Goal: Navigation & Orientation: Find specific page/section

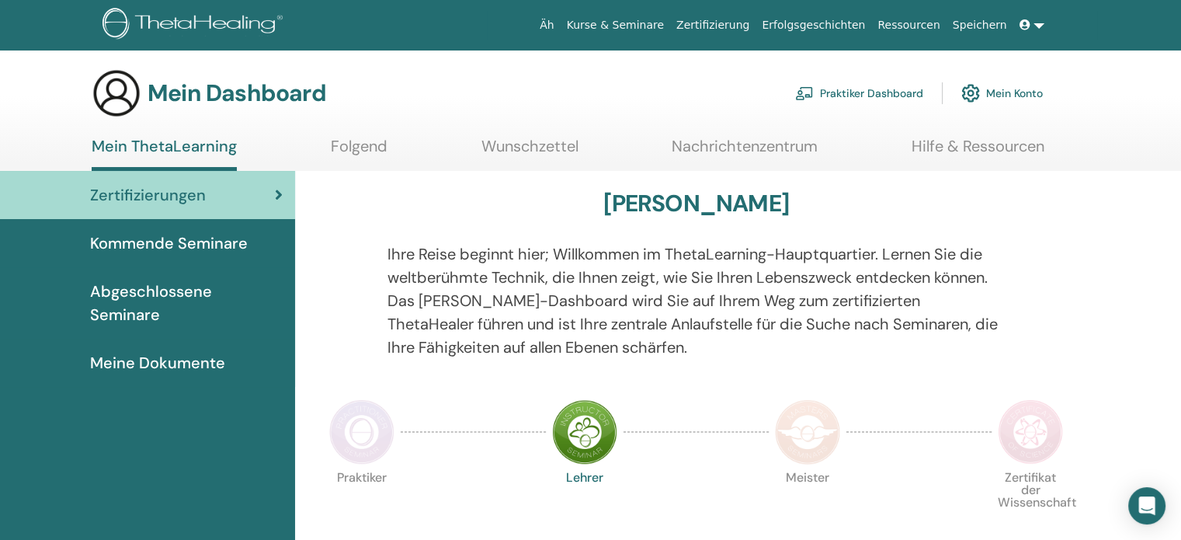
click at [194, 242] on font "Kommende Seminare" at bounding box center [169, 243] width 158 height 20
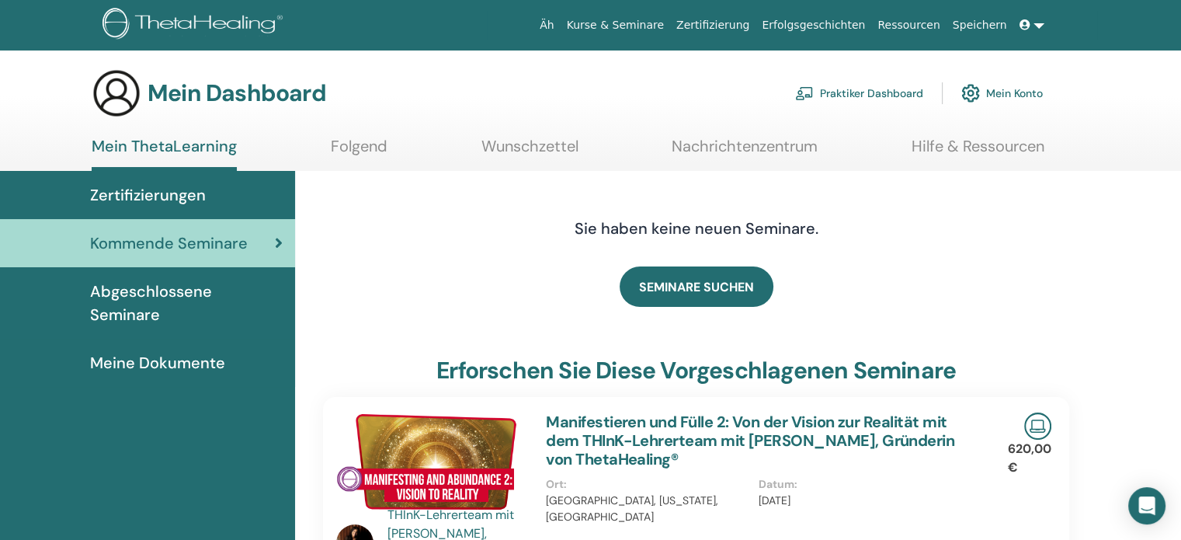
click at [741, 147] on font "Nachrichtenzentrum" at bounding box center [745, 146] width 146 height 20
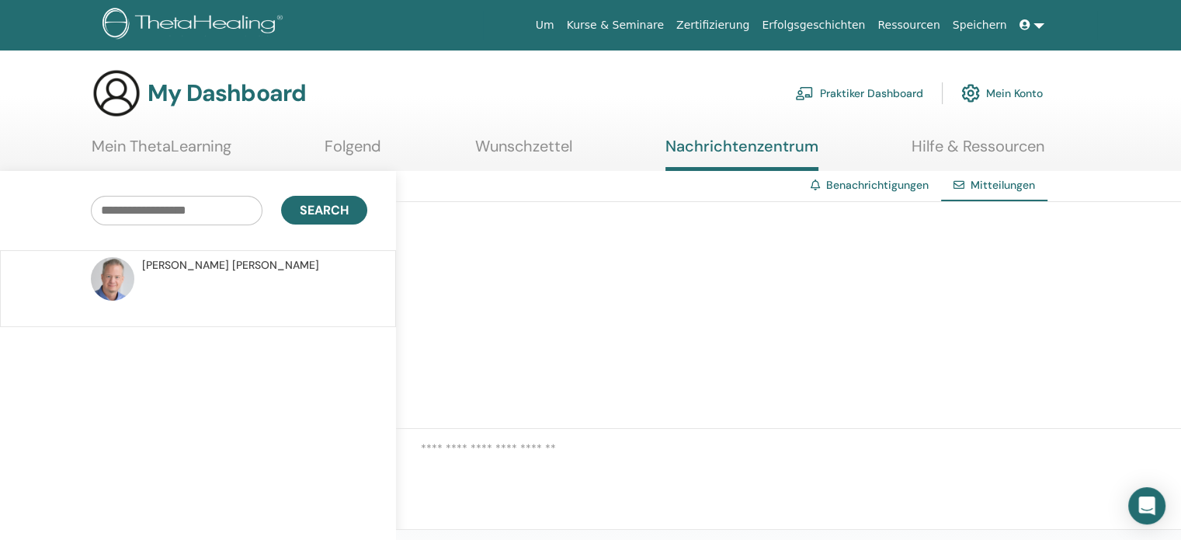
click at [941, 138] on link "Hilfe & Ressourcen" at bounding box center [978, 152] width 133 height 30
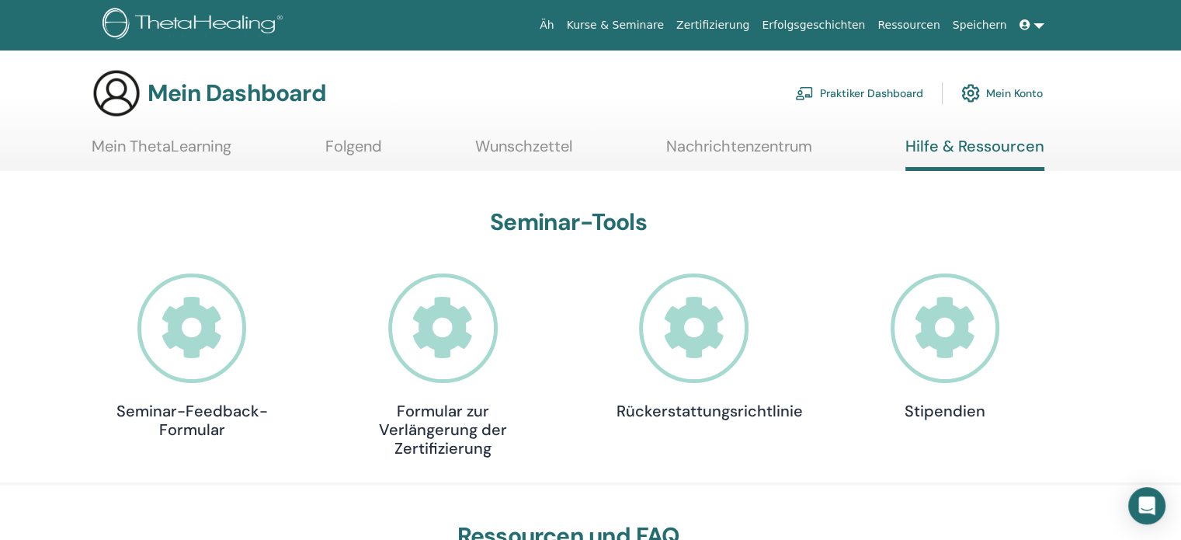
click at [492, 92] on div "Mein Dashboard Praktiker Dashboard Mein Konto" at bounding box center [567, 93] width 951 height 50
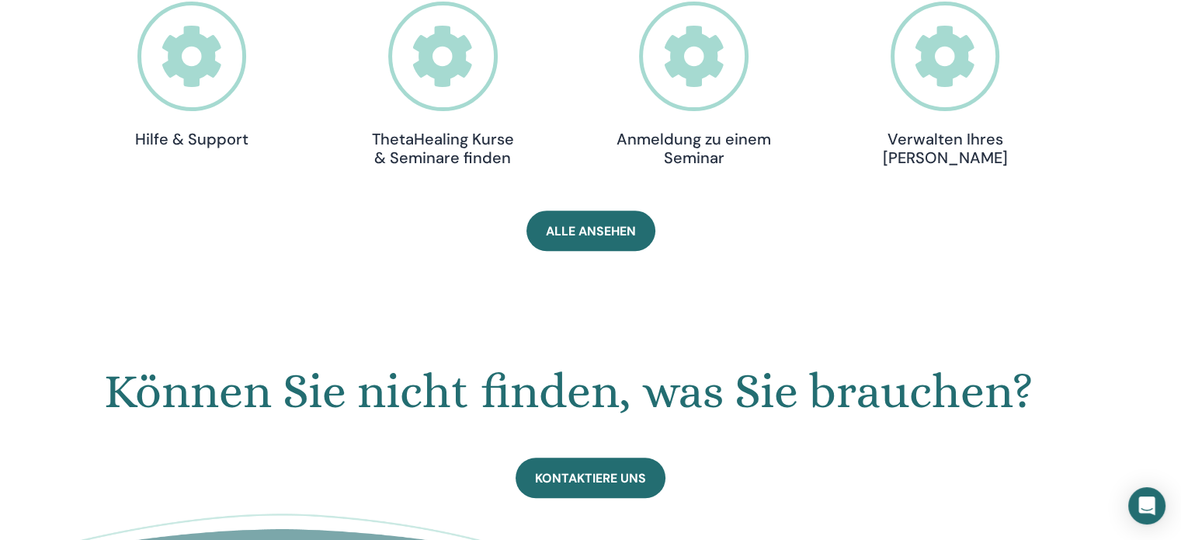
scroll to position [429, 0]
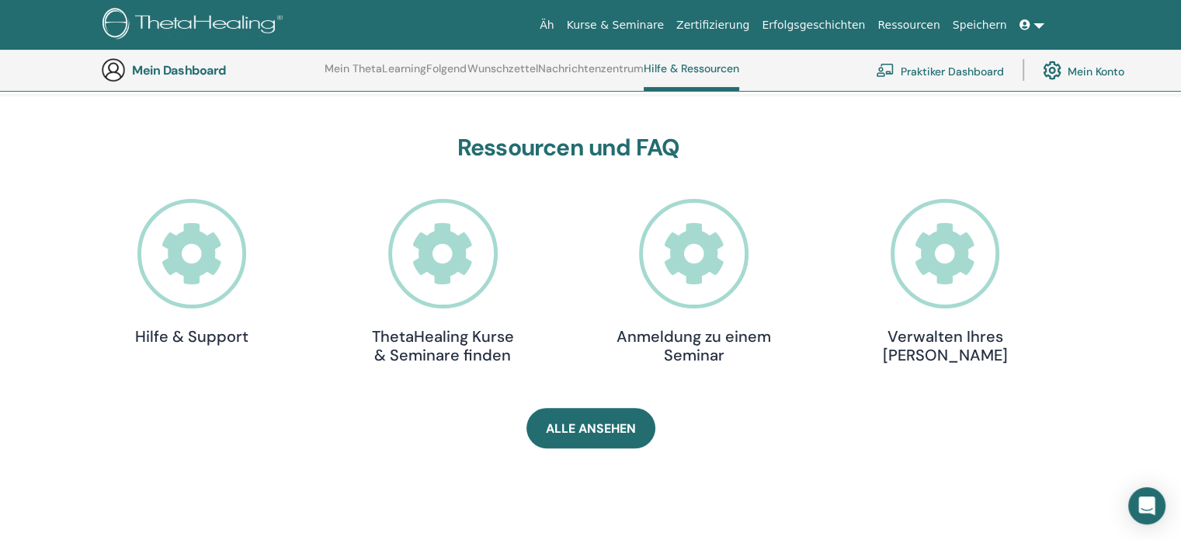
click at [502, 70] on font "Wunschzettel" at bounding box center [503, 68] width 71 height 14
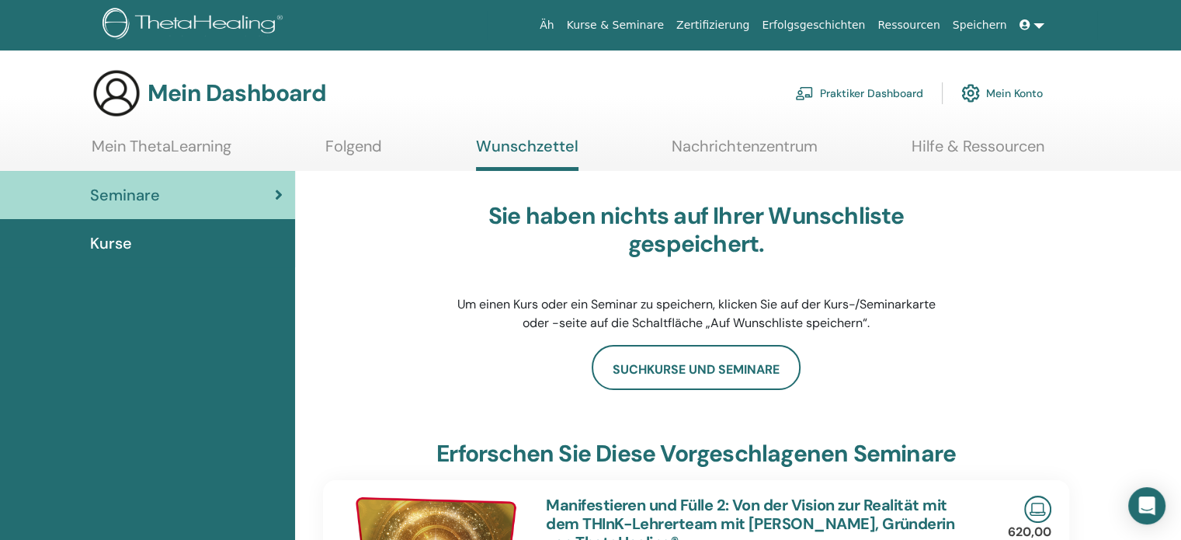
click at [109, 242] on font "Kurse" at bounding box center [111, 243] width 42 height 20
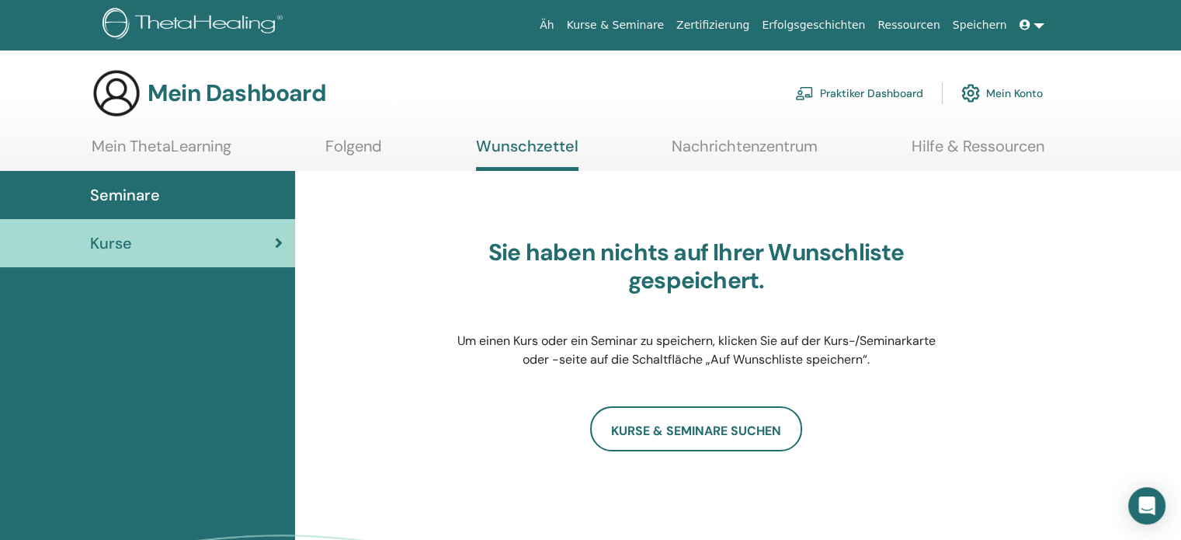
click at [554, 24] on font "Äh" at bounding box center [547, 25] width 14 height 12
